Goal: Information Seeking & Learning: Learn about a topic

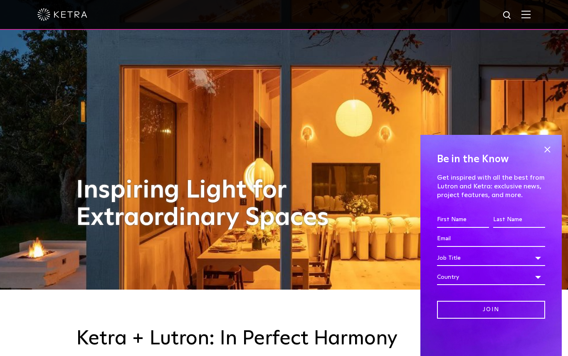
scroll to position [67, 0]
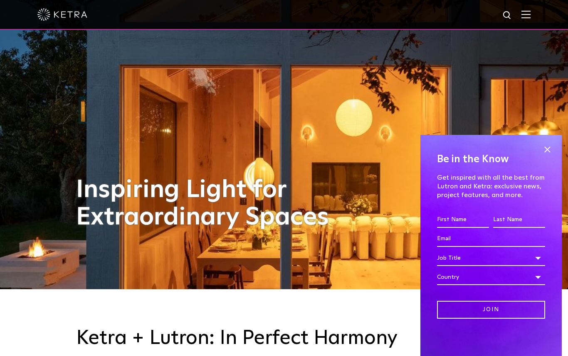
click at [541, 156] on span at bounding box center [547, 149] width 12 height 12
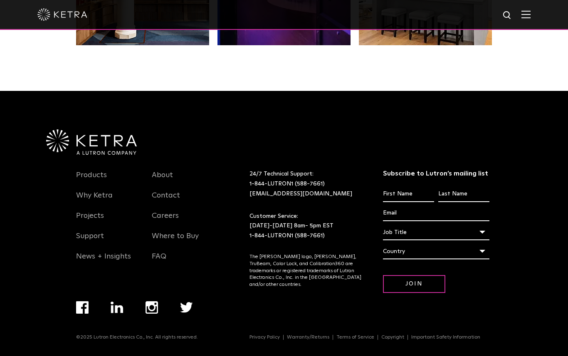
scroll to position [1746, 0]
click at [88, 190] on link "Products" at bounding box center [91, 180] width 31 height 19
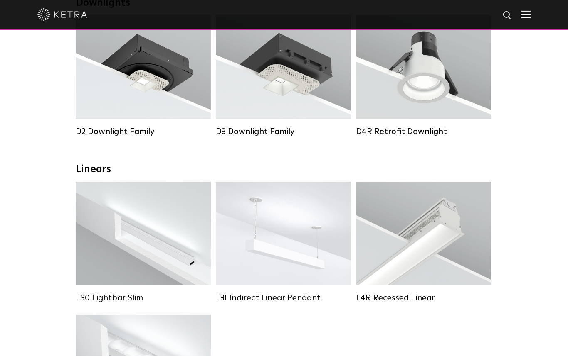
scroll to position [170, 0]
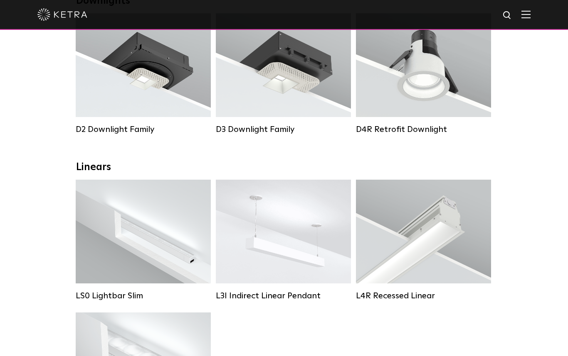
click at [255, 253] on div "Lumen Output: 400 / 600 / 800 / 1000 Housing Colors: White / Black Control: Lut…" at bounding box center [283, 232] width 135 height 104
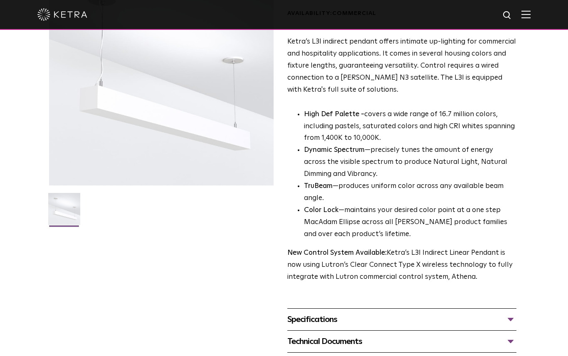
scroll to position [103, 0]
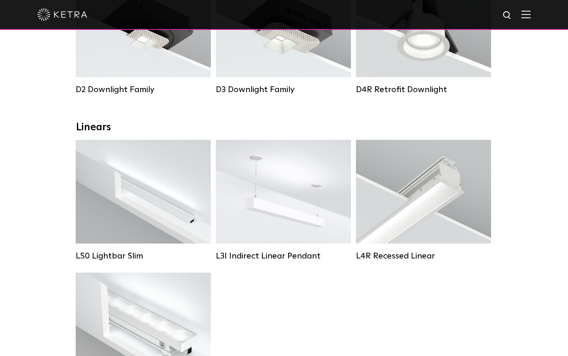
click at [408, 224] on div "Lumen Output: 400 / 600 / 800 / 1000 Colors: White / Black Control: Lutron Clea…" at bounding box center [423, 192] width 135 height 104
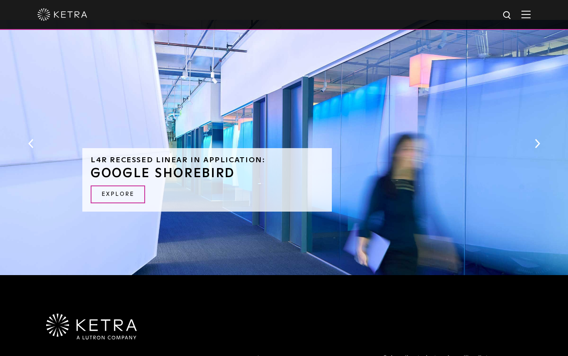
scroll to position [769, 0]
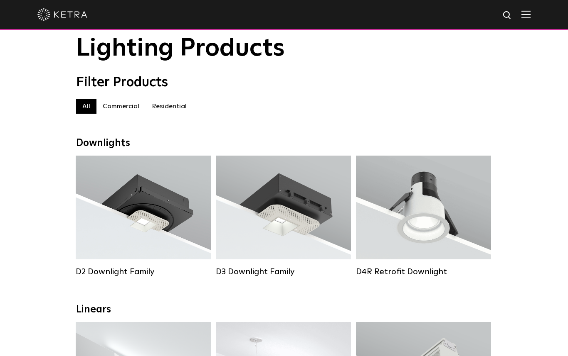
scroll to position [25, 0]
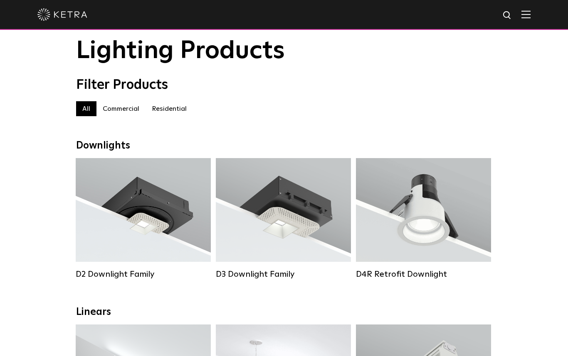
click at [383, 279] on div "D4R Retrofit Downlight" at bounding box center [423, 275] width 135 height 10
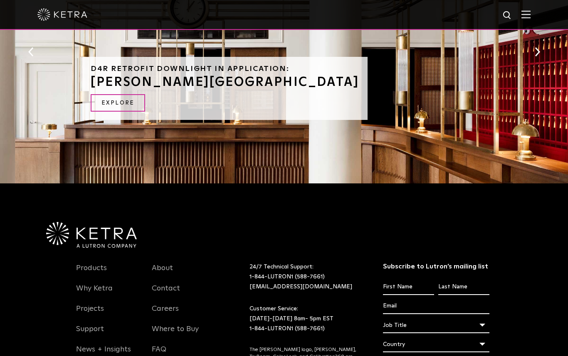
scroll to position [547, 0]
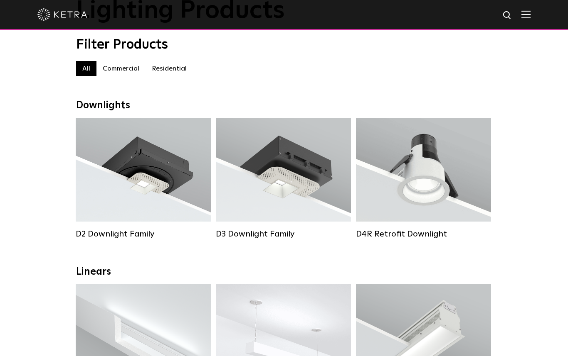
click at [106, 196] on div "Lumen Output: 1200 Colors: White / Black / Gloss Black / Silver / Bronze / Silv…" at bounding box center [143, 172] width 110 height 84
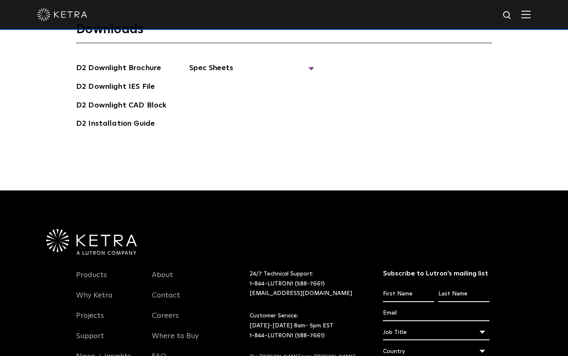
scroll to position [2370, 0]
